Goal: Task Accomplishment & Management: Manage account settings

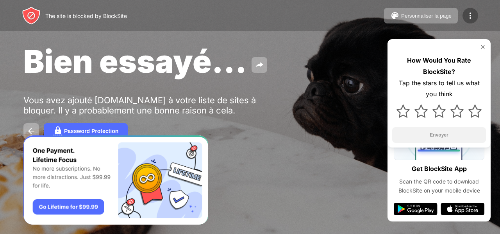
click at [472, 17] on img at bounding box center [470, 15] width 9 height 9
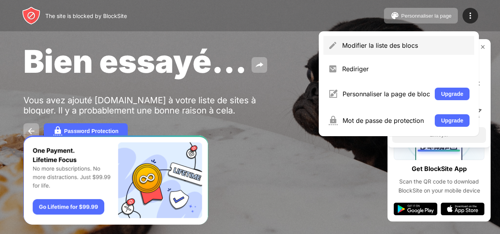
click at [429, 39] on div "Modifier la liste des blocs" at bounding box center [399, 45] width 151 height 19
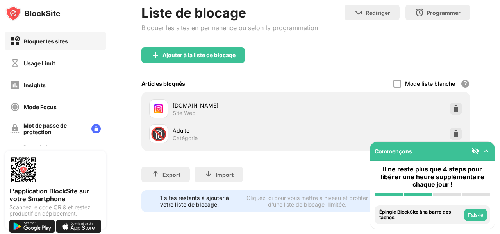
scroll to position [48, 0]
click at [450, 102] on div at bounding box center [456, 108] width 13 height 13
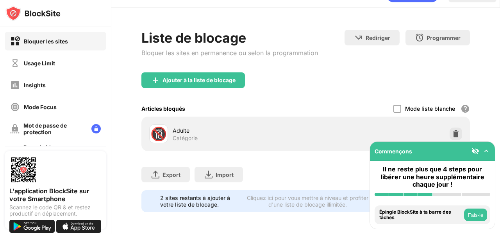
scroll to position [25, 0]
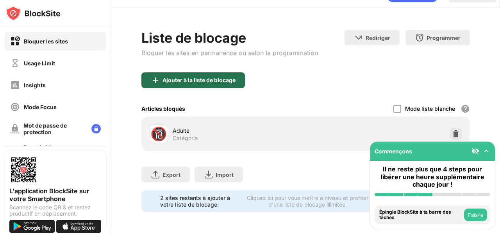
click at [217, 81] on div "Ajouter à la liste de blocage" at bounding box center [194, 80] width 104 height 16
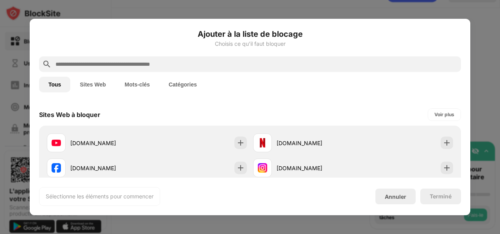
scroll to position [126, 0]
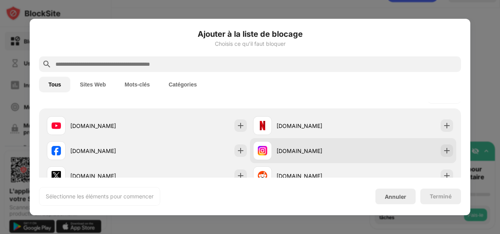
click at [278, 150] on div "[DOMAIN_NAME]" at bounding box center [315, 151] width 77 height 8
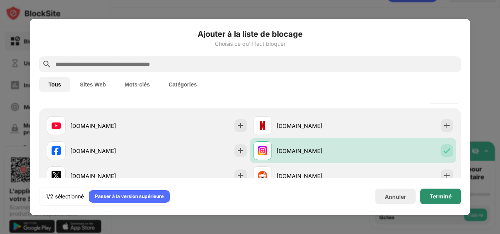
drag, startPoint x: 432, startPoint y: 188, endPoint x: 435, endPoint y: 195, distance: 8.2
click at [435, 195] on div "1/2 sélectionné Passer à la version supérieure Annuler Terminé" at bounding box center [250, 196] width 422 height 19
click at [435, 195] on div "Terminé" at bounding box center [441, 196] width 22 height 6
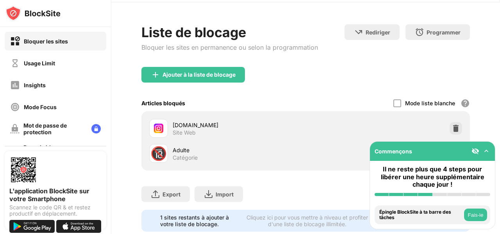
scroll to position [48, 0]
